Goal: Check status: Check status

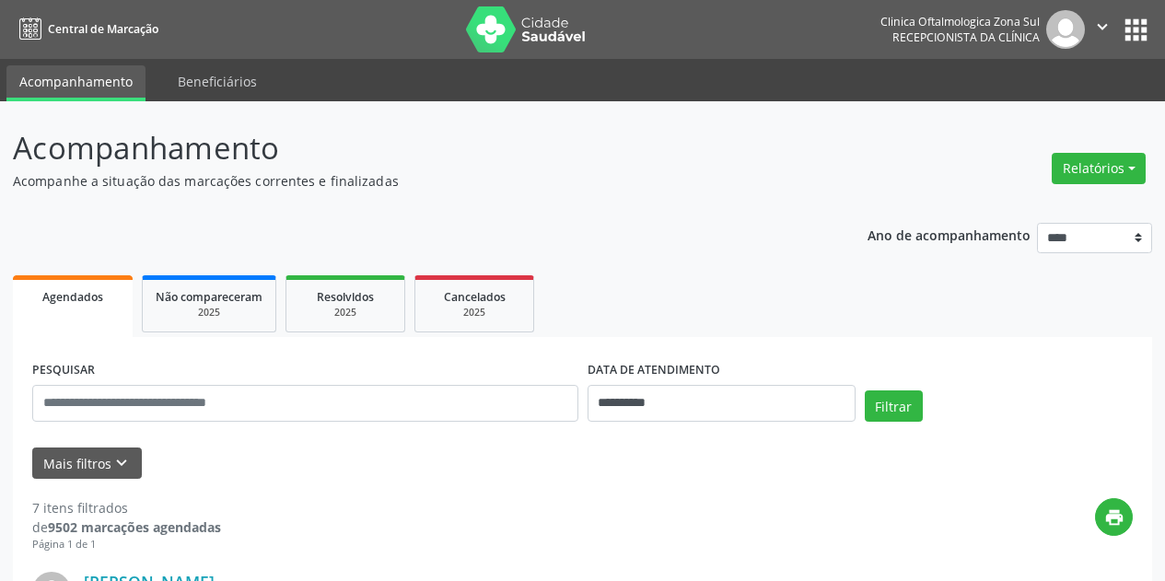
select select "*"
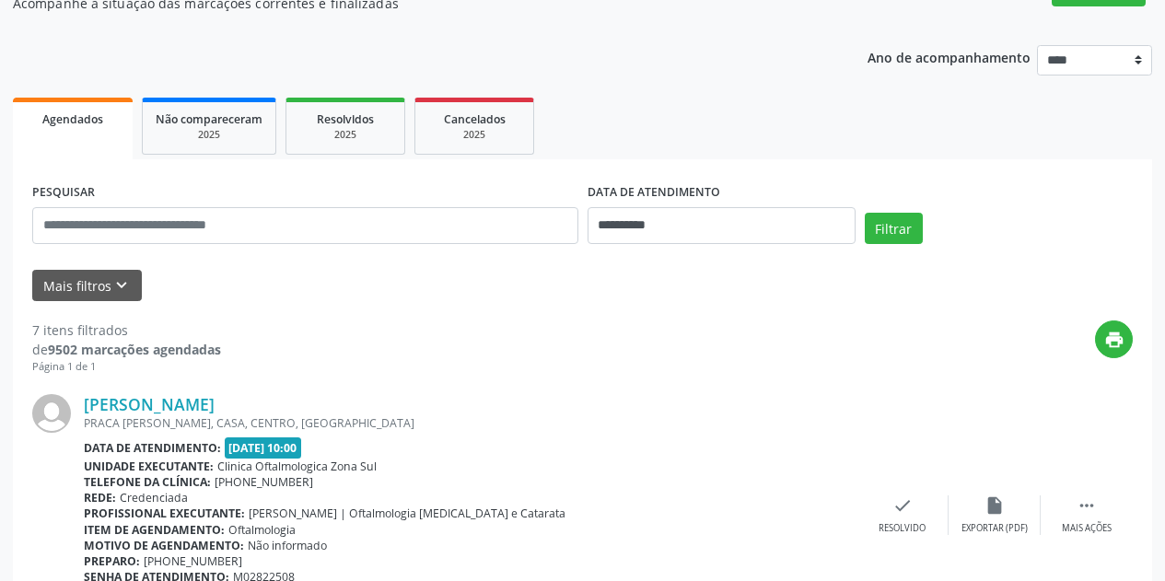
scroll to position [184, 0]
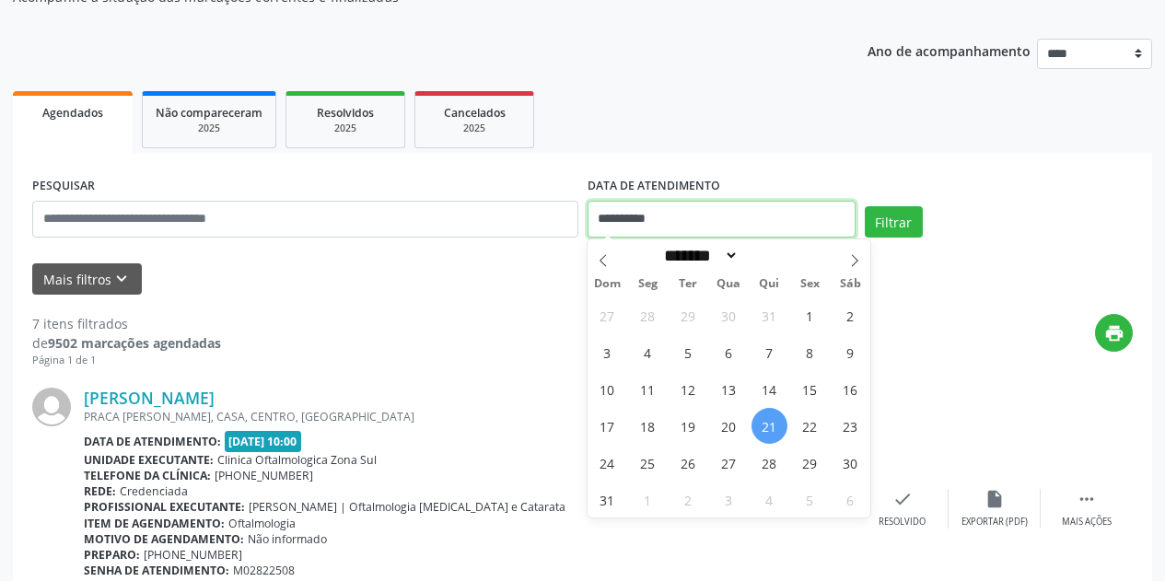
click at [702, 206] on input "**********" at bounding box center [722, 219] width 268 height 37
click at [769, 426] on span "21" at bounding box center [770, 426] width 36 height 36
type input "**********"
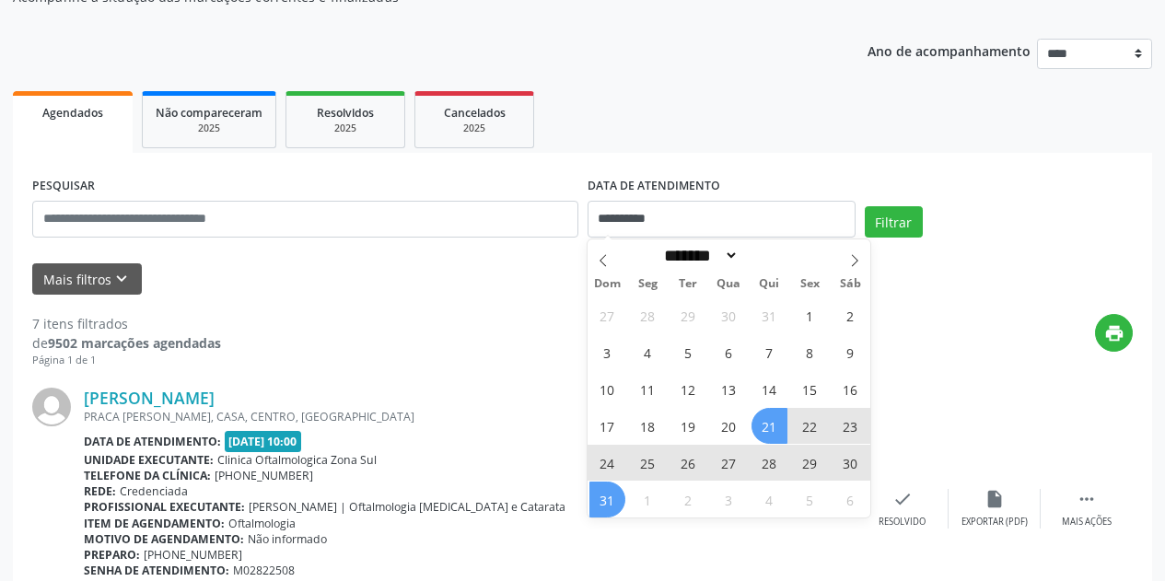
click at [615, 504] on span "31" at bounding box center [607, 500] width 36 height 36
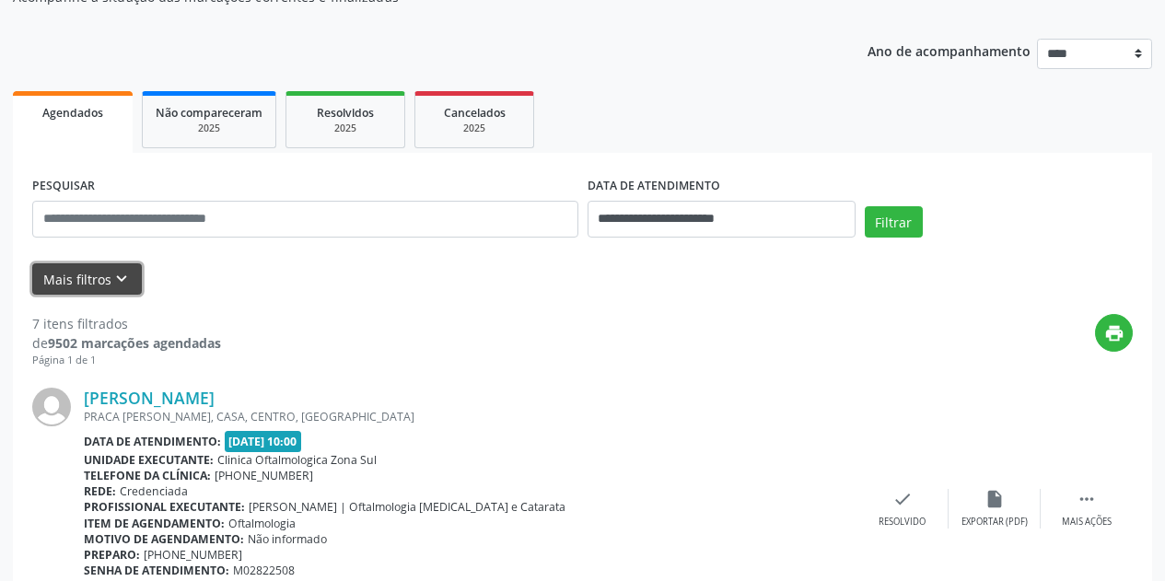
click at [116, 280] on icon "keyboard_arrow_down" at bounding box center [121, 279] width 20 height 20
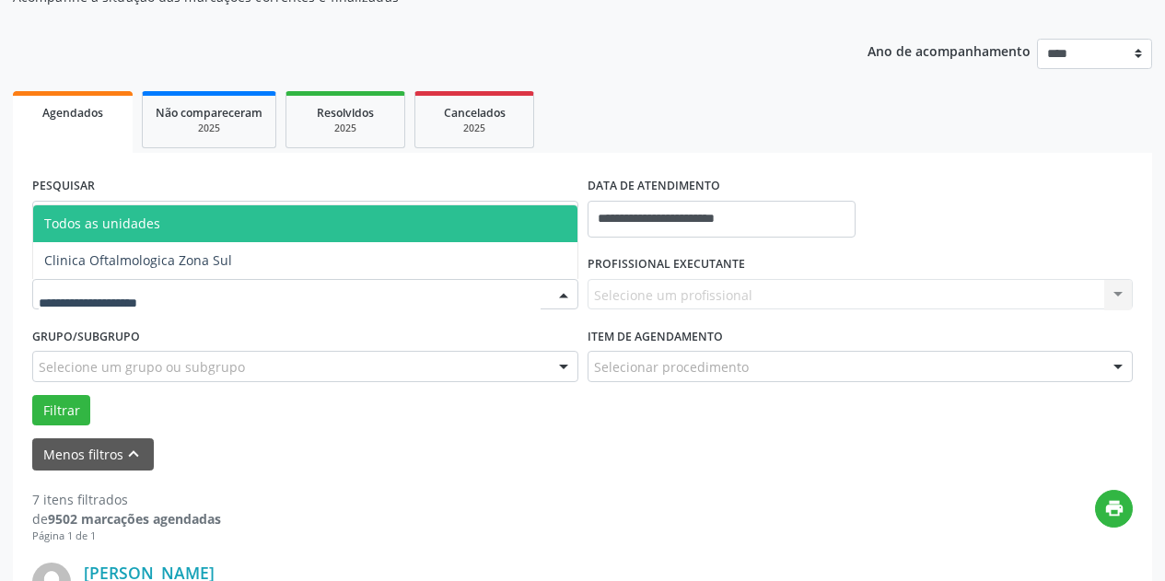
click at [193, 300] on div at bounding box center [305, 294] width 546 height 31
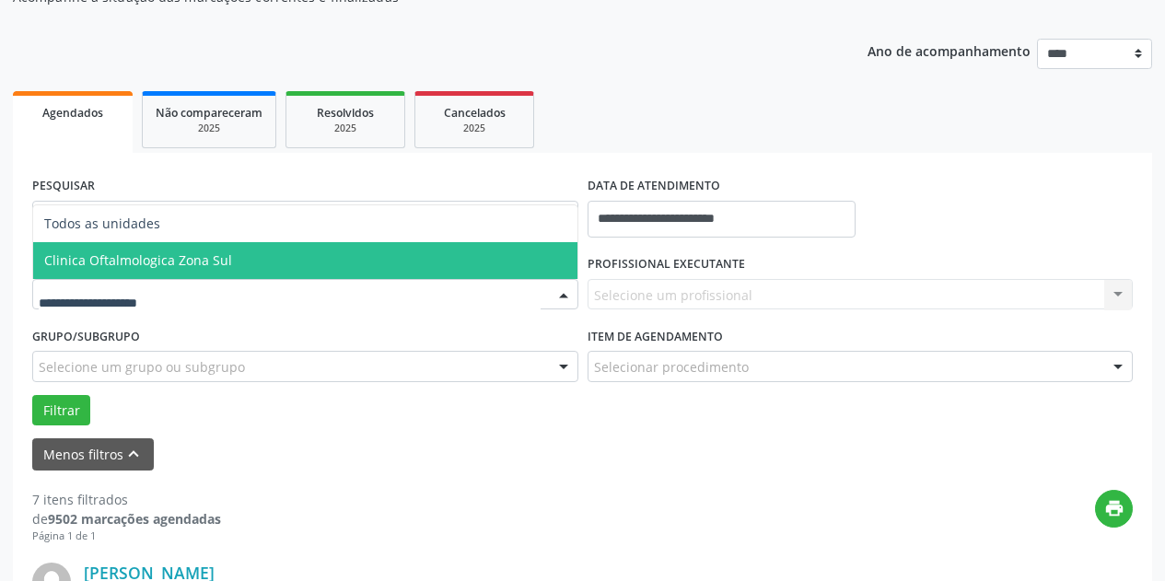
click at [222, 264] on span "Clinica Oftalmologica Zona Sul" at bounding box center [138, 259] width 188 height 17
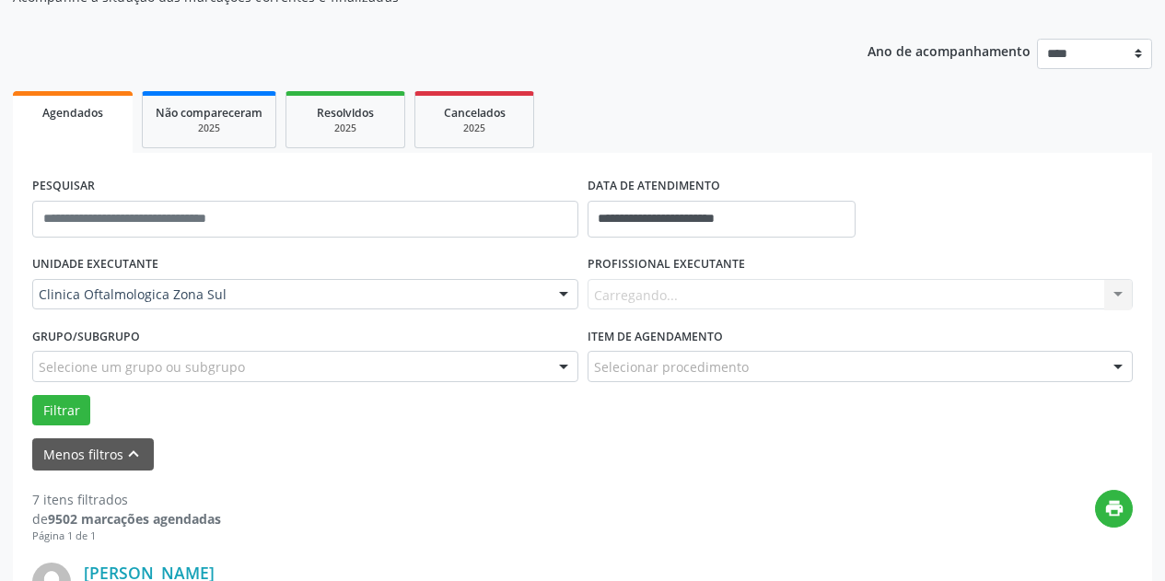
click at [686, 297] on div "Carregando... Nenhum resultado encontrado para: " " Não há nenhuma opção para s…" at bounding box center [861, 294] width 546 height 31
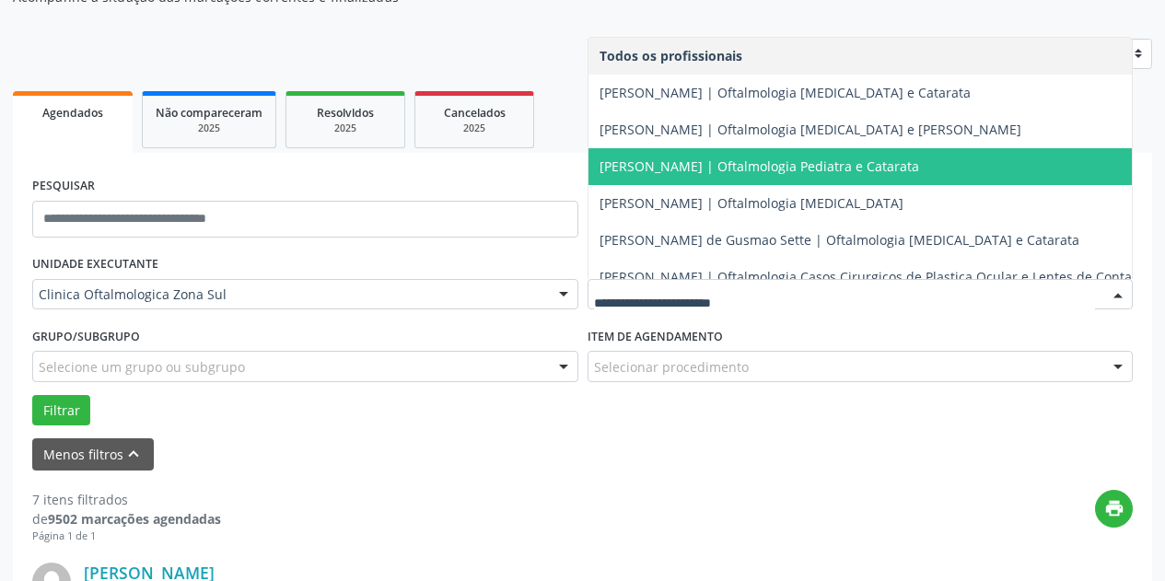
click at [716, 175] on span "[PERSON_NAME] | Oftalmologia Pediatra e Catarata" at bounding box center [872, 166] width 566 height 37
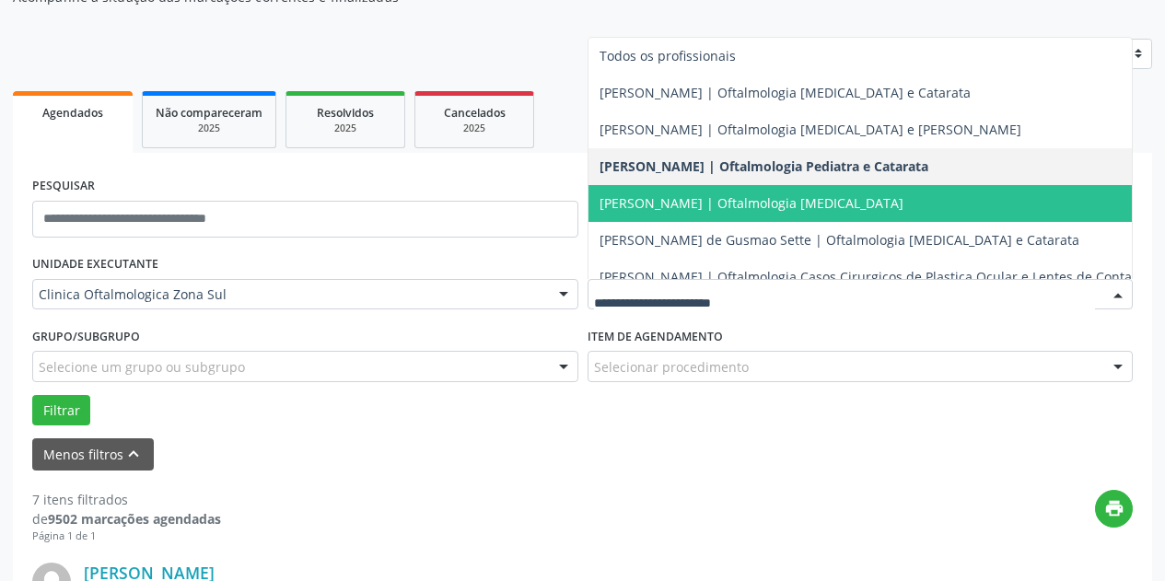
click at [709, 205] on span "[PERSON_NAME] | Oftalmologia [MEDICAL_DATA]" at bounding box center [752, 202] width 304 height 17
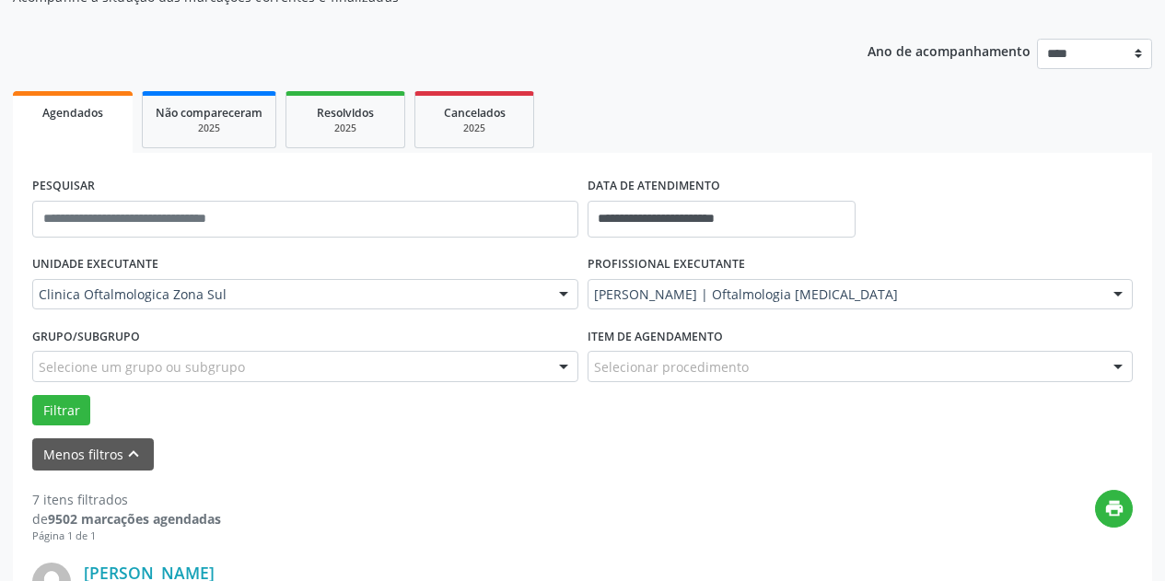
click at [363, 368] on div "Selecione um grupo ou subgrupo" at bounding box center [305, 366] width 546 height 31
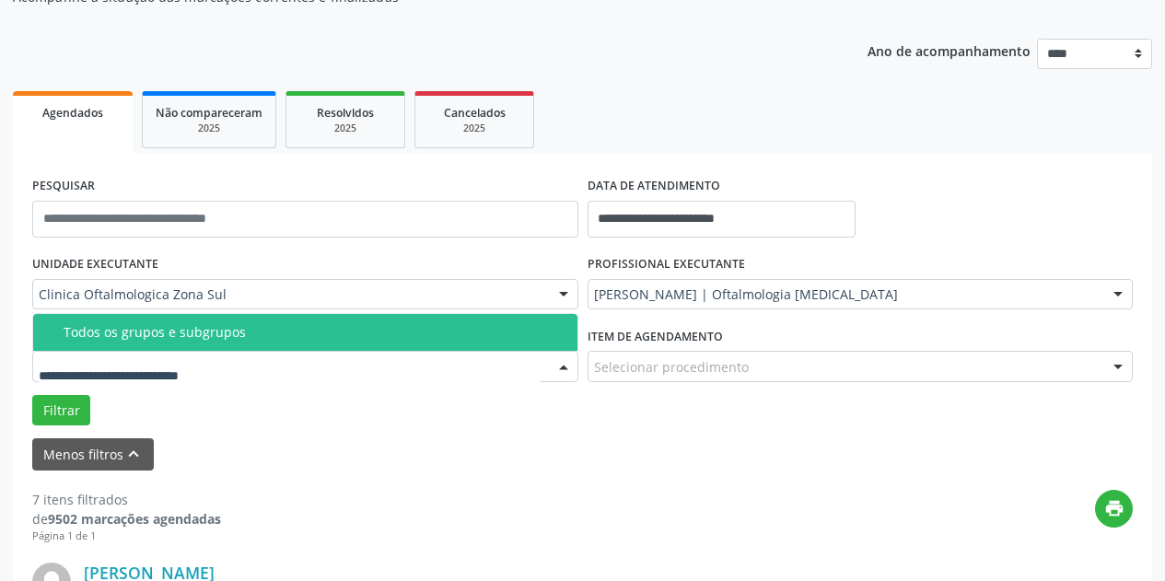
click at [360, 322] on span "Todos os grupos e subgrupos" at bounding box center [305, 332] width 544 height 37
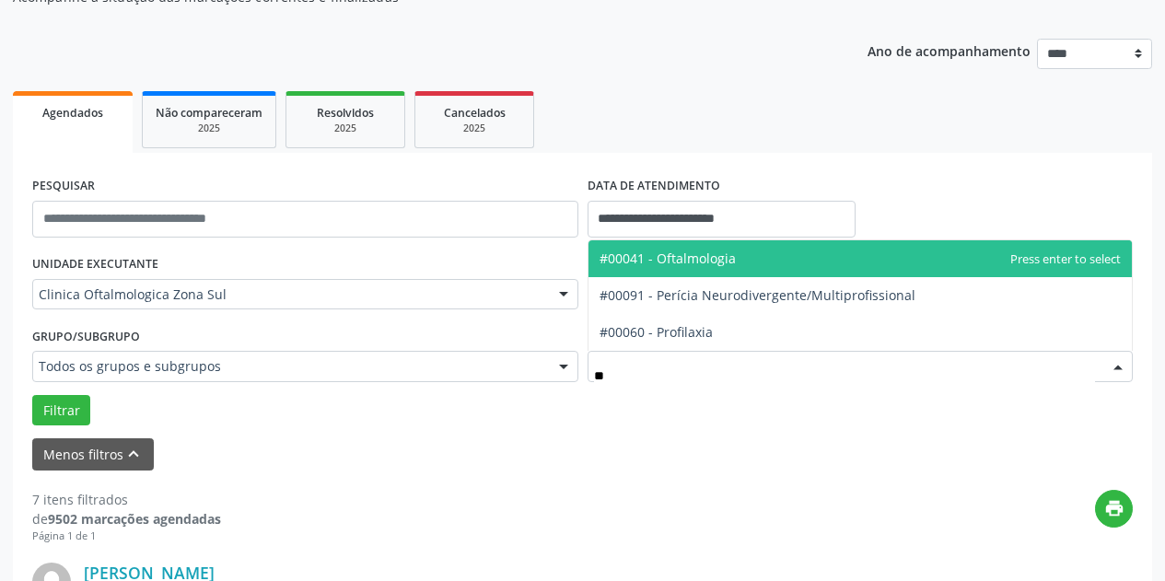
type input "***"
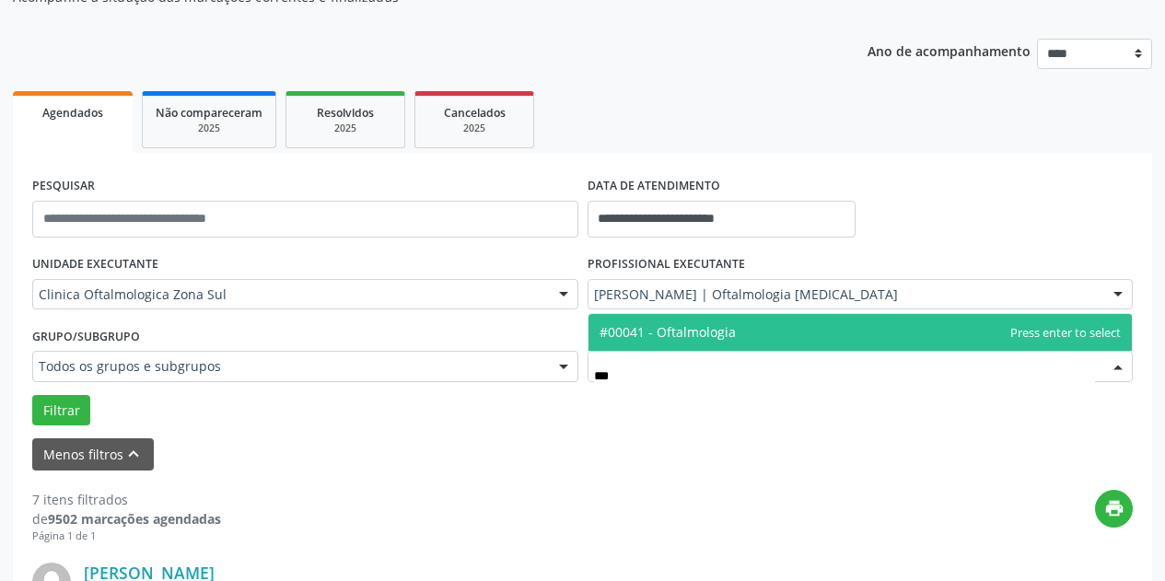
click at [658, 316] on span "#00041 - Oftalmologia" at bounding box center [861, 332] width 544 height 37
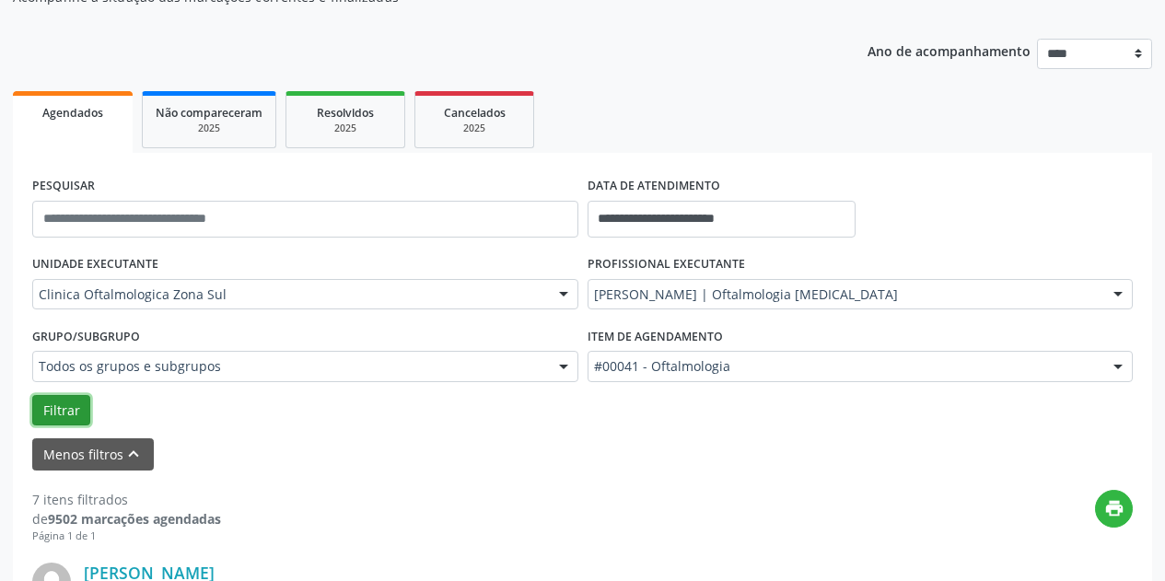
click at [53, 407] on button "Filtrar" at bounding box center [61, 410] width 58 height 31
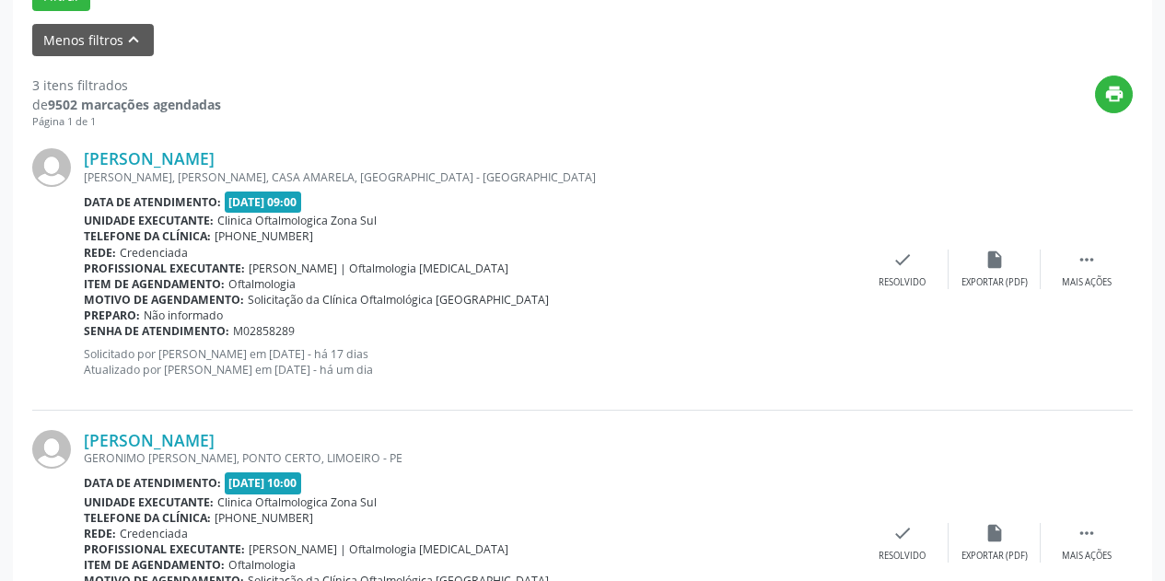
scroll to position [645, 0]
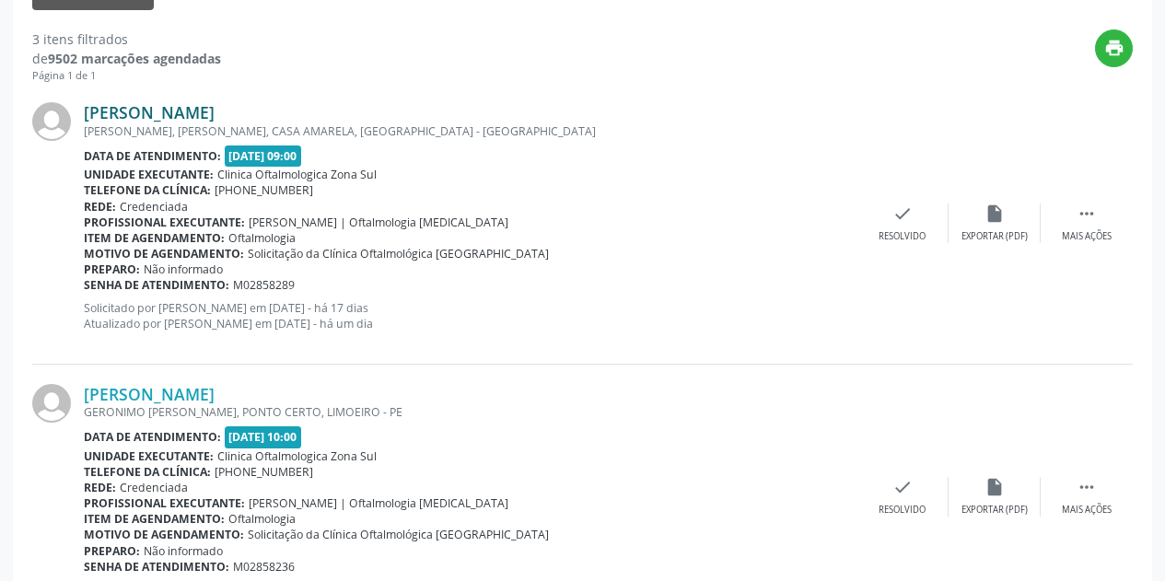
click at [181, 106] on link "[PERSON_NAME]" at bounding box center [149, 112] width 131 height 20
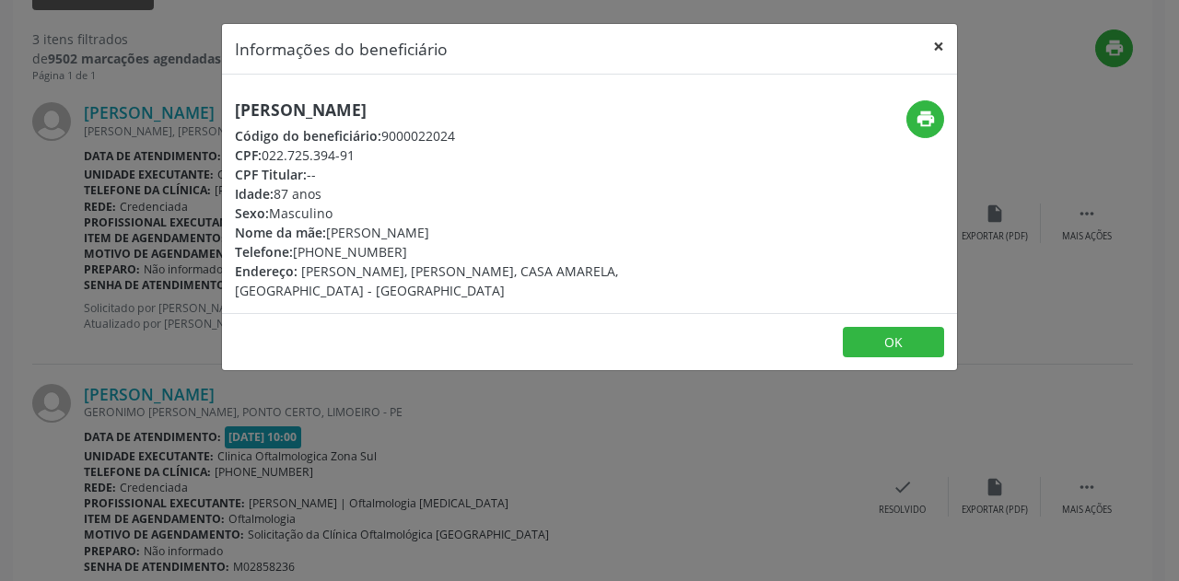
click at [939, 38] on button "×" at bounding box center [938, 46] width 37 height 45
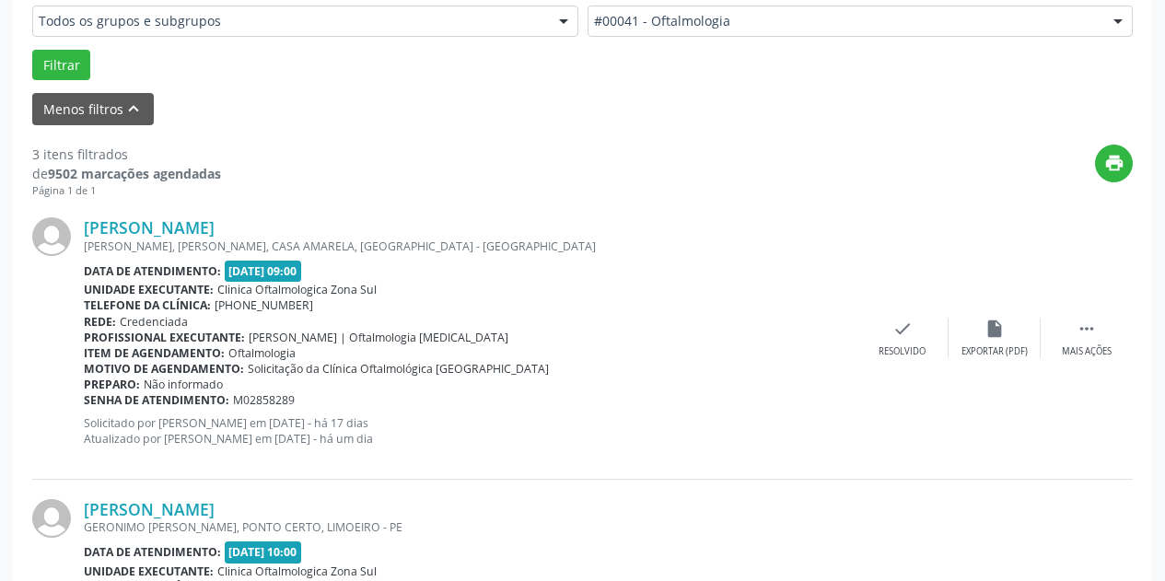
scroll to position [0, 0]
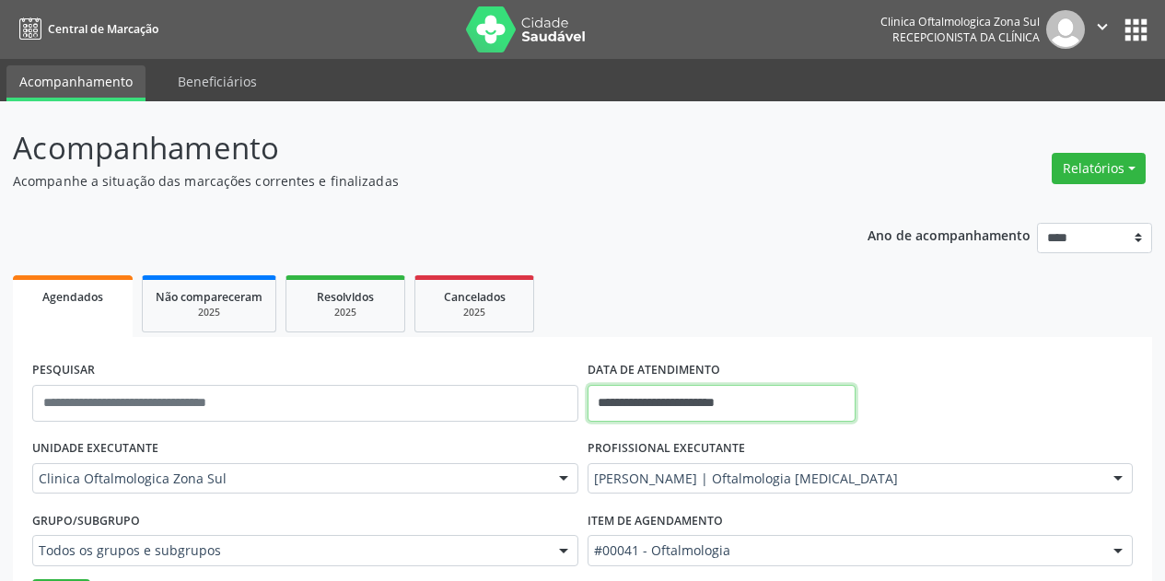
click at [792, 405] on input "**********" at bounding box center [722, 403] width 268 height 37
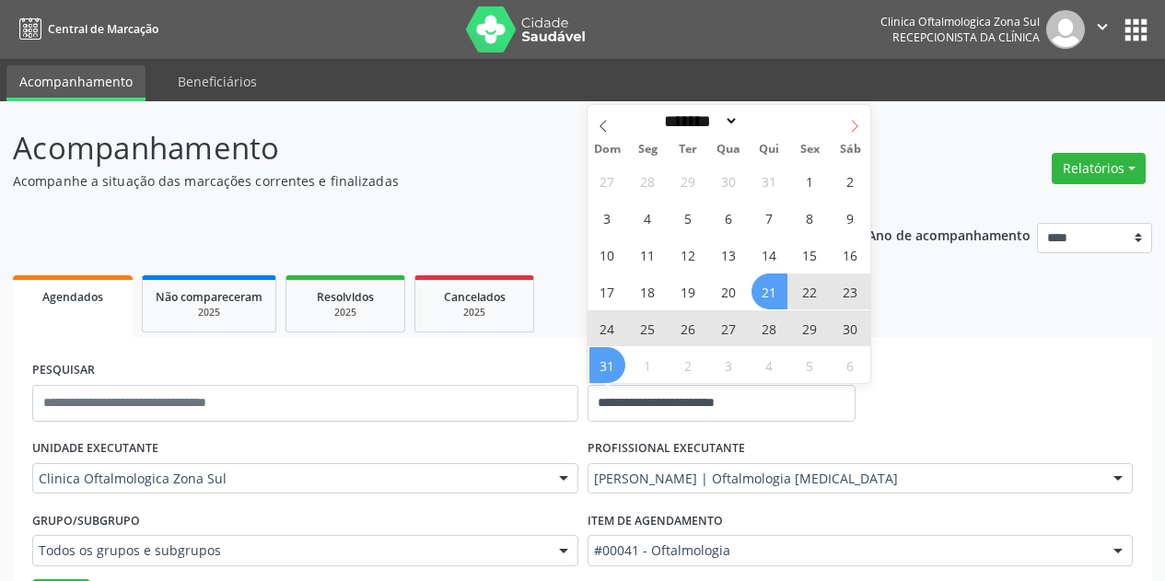
click at [853, 121] on icon at bounding box center [855, 127] width 6 height 12
select select "*"
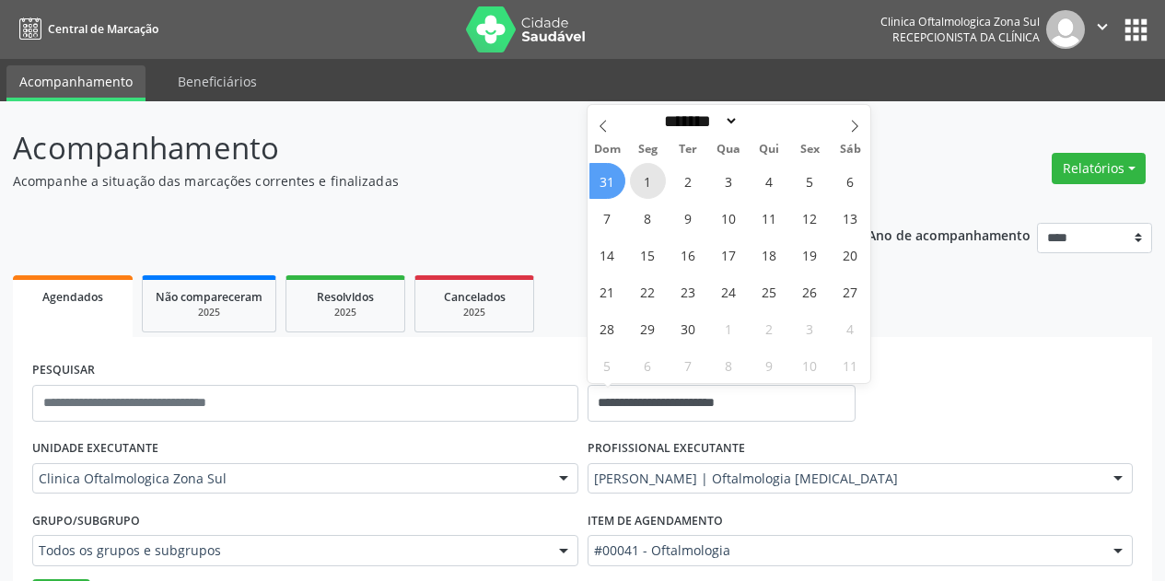
click at [644, 180] on span "1" at bounding box center [648, 181] width 36 height 36
type input "**********"
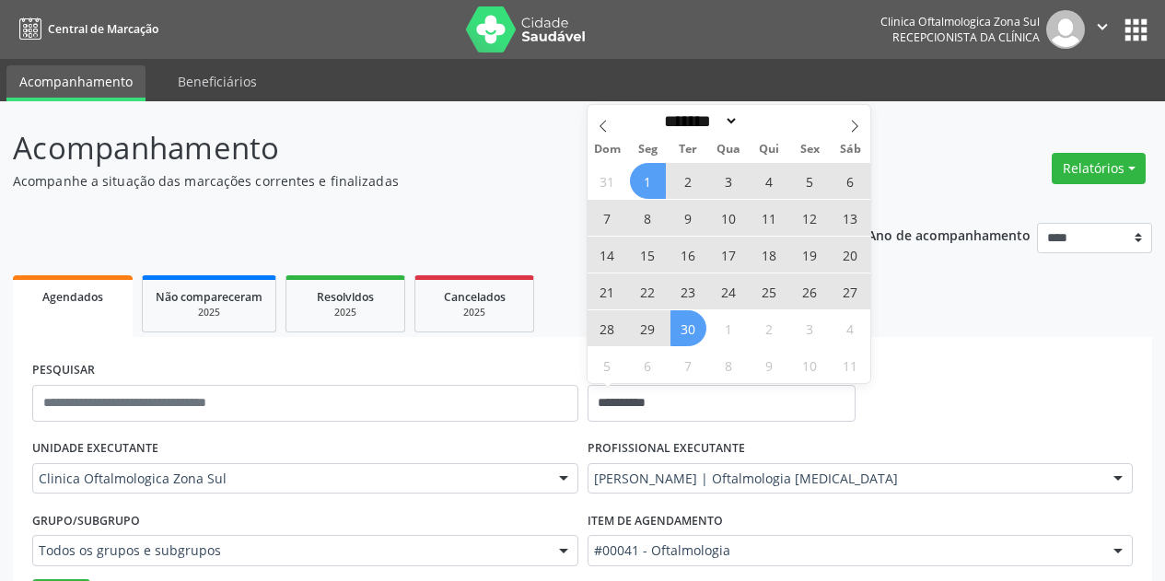
click at [680, 332] on span "30" at bounding box center [689, 328] width 36 height 36
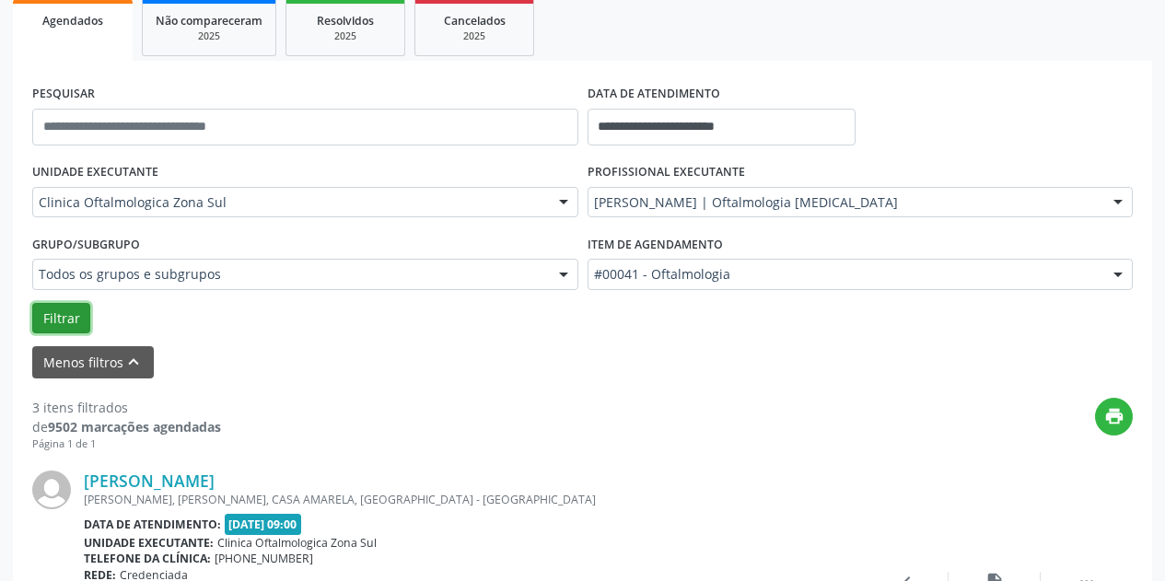
click at [55, 321] on button "Filtrar" at bounding box center [61, 318] width 58 height 31
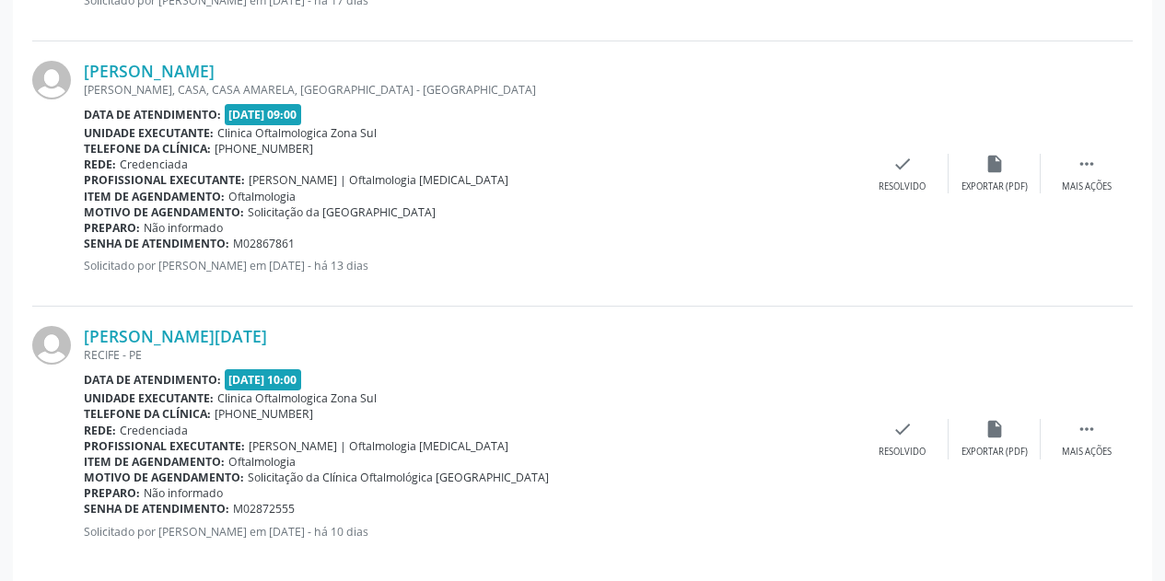
scroll to position [1506, 0]
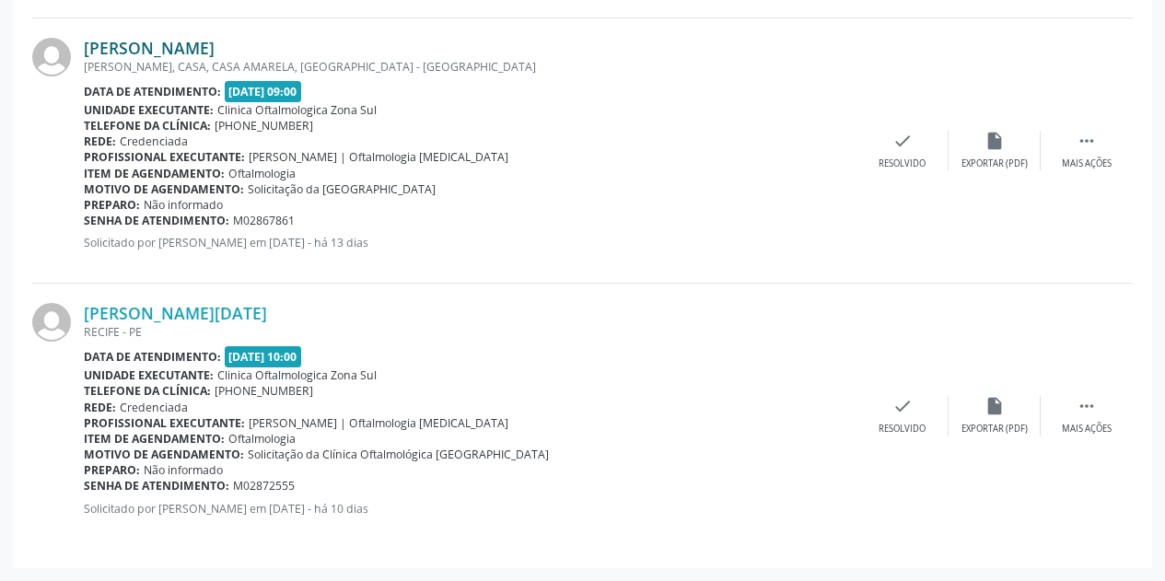
click at [178, 40] on link "[PERSON_NAME]" at bounding box center [149, 48] width 131 height 20
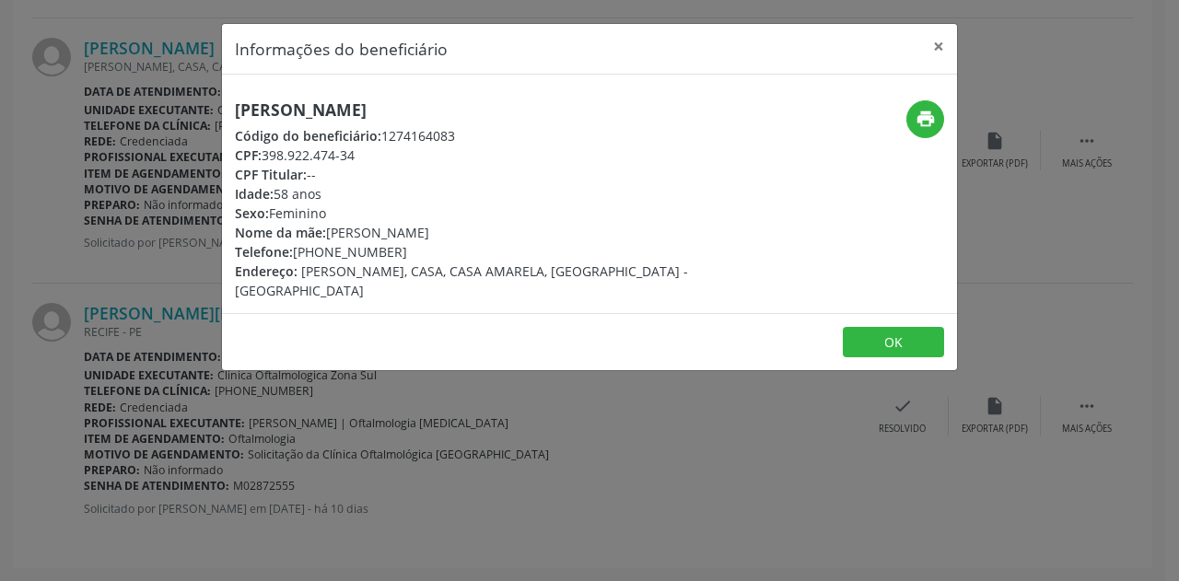
drag, startPoint x: 435, startPoint y: 107, endPoint x: 222, endPoint y: 106, distance: 212.8
click at [222, 106] on div "[PERSON_NAME] Código do beneficiário: 1274164083 CPF: 398.922.474-34 CPF Titula…" at bounding box center [467, 200] width 490 height 200
copy h5 "[PERSON_NAME]"
drag, startPoint x: 327, startPoint y: 191, endPoint x: 236, endPoint y: 186, distance: 91.3
click at [236, 186] on div "Idade: 58 anos" at bounding box center [467, 193] width 464 height 19
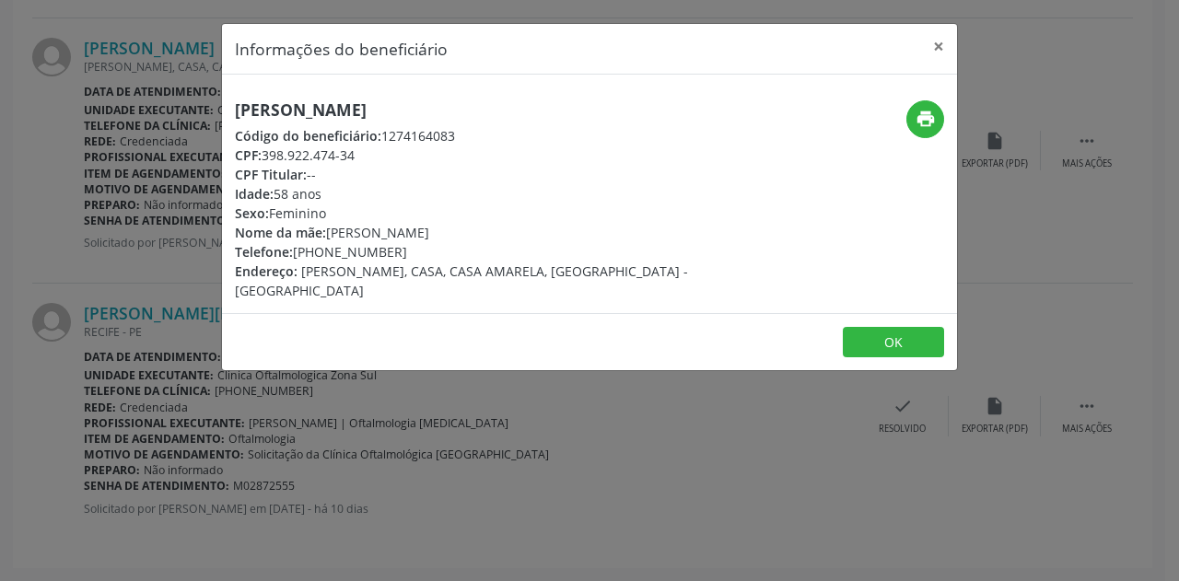
copy div "Idade: 58 anos"
click at [939, 45] on button "×" at bounding box center [938, 46] width 37 height 45
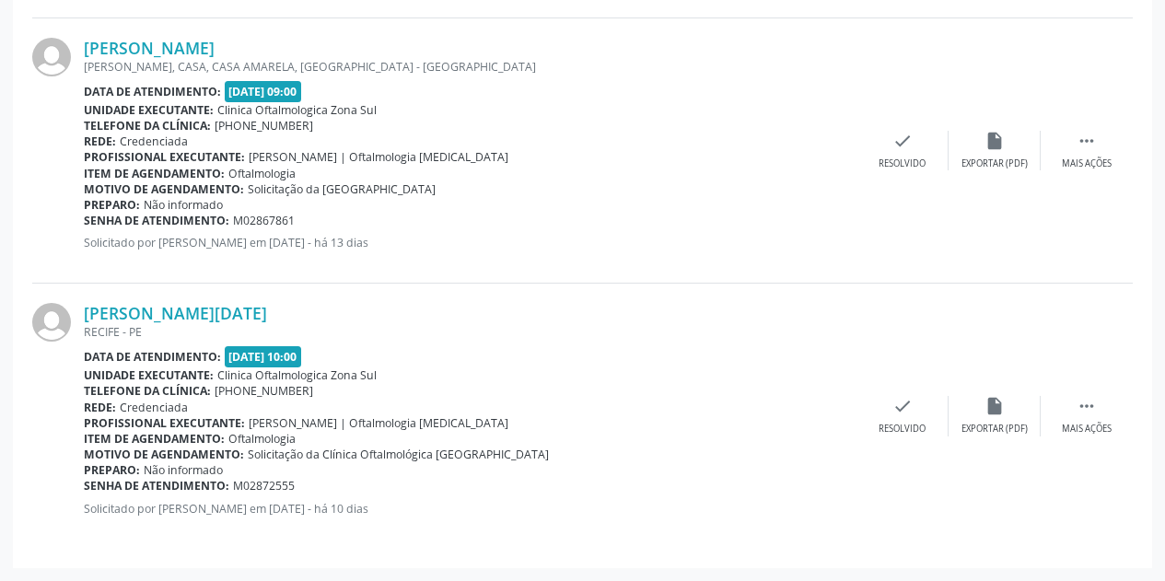
drag, startPoint x: 304, startPoint y: 222, endPoint x: 86, endPoint y: 227, distance: 218.4
click at [86, 227] on div "Senha de atendimento: M02867861" at bounding box center [470, 221] width 773 height 16
copy div "Senha de atendimento: M02867861"
click at [239, 309] on link "[PERSON_NAME][DATE]" at bounding box center [175, 313] width 183 height 20
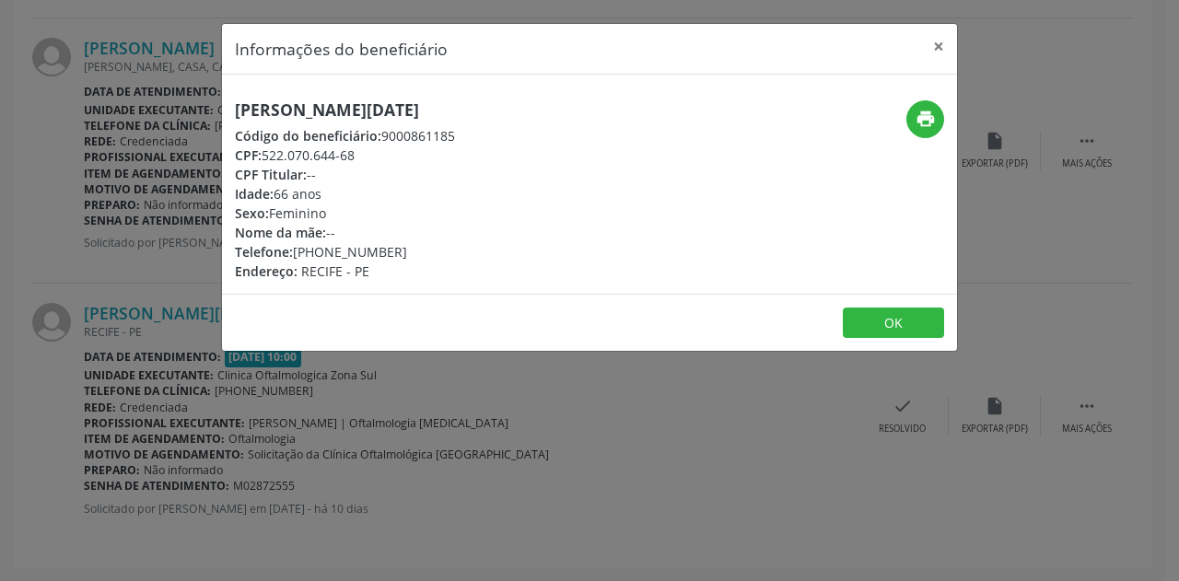
drag, startPoint x: 589, startPoint y: 110, endPoint x: 221, endPoint y: 110, distance: 368.4
click at [221, 110] on div "Informações do beneficiário × [PERSON_NAME][DATE][GEOGRAPHIC_DATA] Código do be…" at bounding box center [589, 188] width 737 height 330
copy h5 "[PERSON_NAME][DATE]"
drag, startPoint x: 940, startPoint y: 37, endPoint x: 931, endPoint y: 31, distance: 10.7
click at [938, 36] on button "×" at bounding box center [938, 46] width 37 height 45
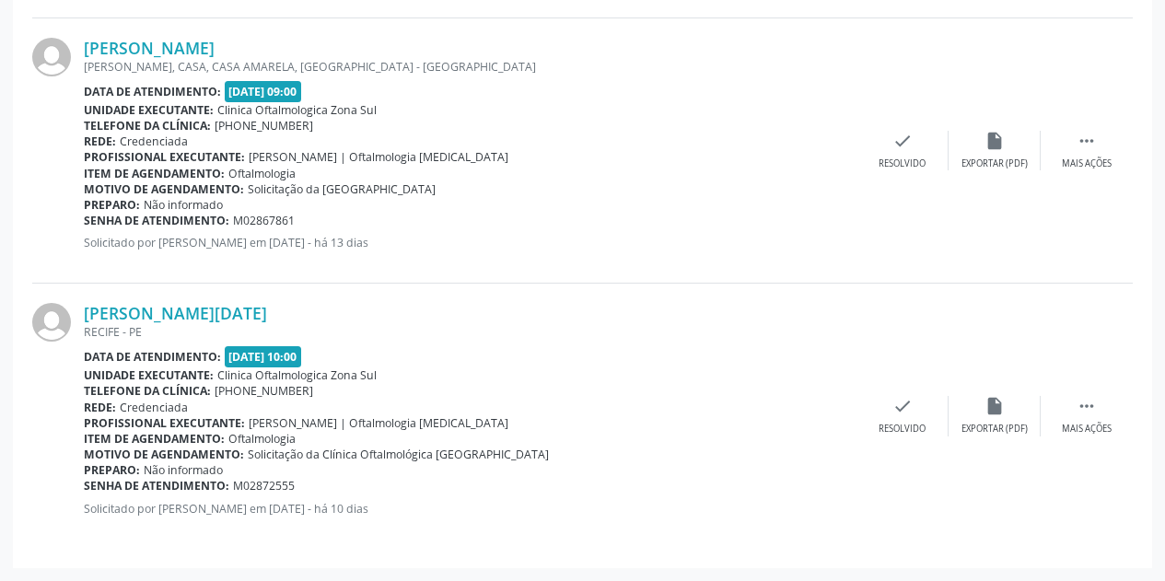
drag, startPoint x: 302, startPoint y: 490, endPoint x: 87, endPoint y: 489, distance: 215.5
click at [87, 489] on div "Senha de atendimento: M02872555" at bounding box center [470, 486] width 773 height 16
copy div "Senha de atendimento: M02872555"
